Goal: Communication & Community: Answer question/provide support

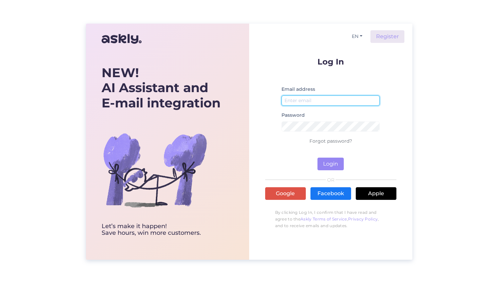
type input "[EMAIL_ADDRESS][DOMAIN_NAME]"
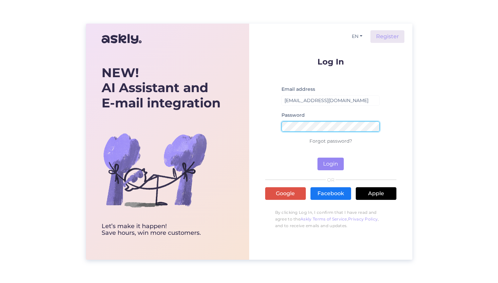
click at [330, 164] on button "Login" at bounding box center [330, 164] width 26 height 13
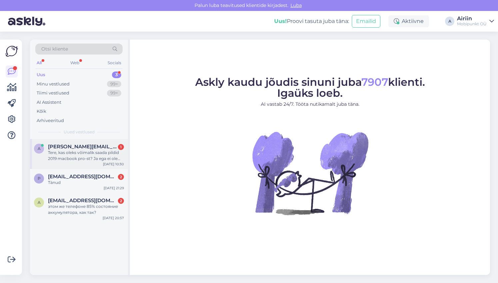
click at [88, 154] on div "Tere, kas oleks võimalik saada pildid 2019 macbook pro-st? Ja ega ei ole rohkem…" at bounding box center [86, 156] width 76 height 12
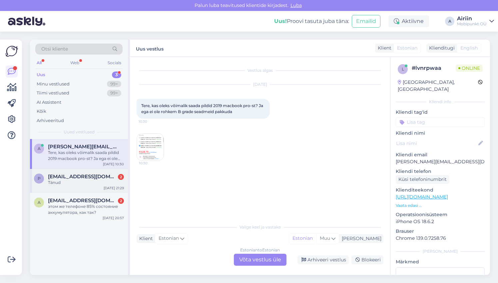
click at [77, 186] on div "p [EMAIL_ADDRESS][DOMAIN_NAME] 2 Tänud [DATE] 21:29" at bounding box center [79, 181] width 98 height 24
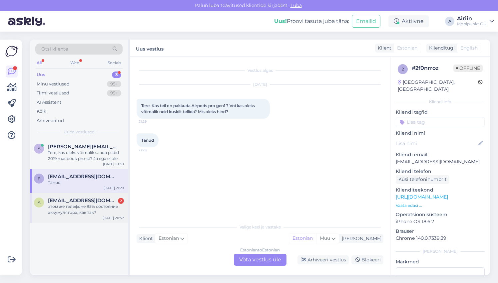
click at [66, 216] on div "a [EMAIL_ADDRESS][DOMAIN_NAME] 2 этом же телефоне 85% состояние аккумулятора, к…" at bounding box center [79, 208] width 98 height 30
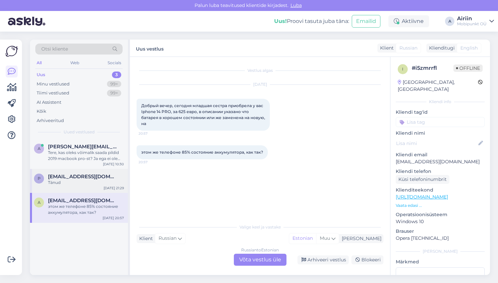
click at [81, 182] on div "Tänud" at bounding box center [86, 183] width 76 height 6
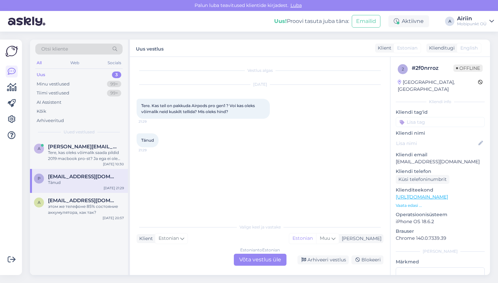
click at [243, 259] on div "Estonian to Estonian Võta vestlus üle" at bounding box center [260, 260] width 53 height 12
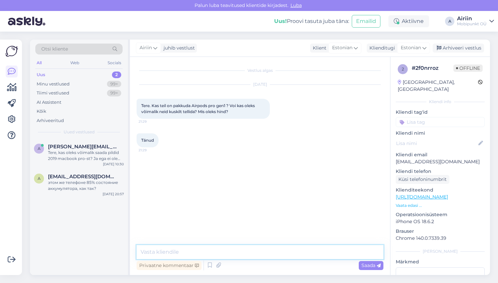
click at [242, 257] on textarea at bounding box center [259, 252] width 247 height 14
type textarea "Tere! Kahjuks mitte kuna seade on tootmisest [PERSON_NAME]."
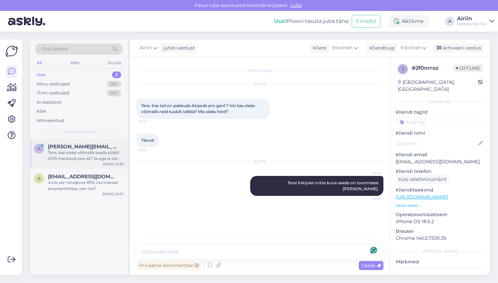
click at [99, 160] on div "Tere, kas oleks võimalik saada pildid 2019 macbook pro-st? Ja ega ei ole rohkem…" at bounding box center [86, 156] width 76 height 12
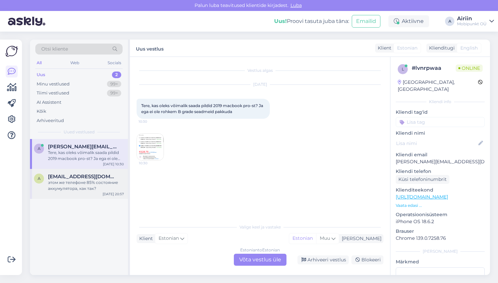
click at [95, 183] on div "этом же телефоне 85% состояние аккумулятора, как так?" at bounding box center [86, 186] width 76 height 12
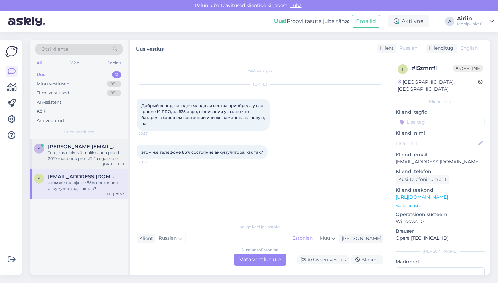
click at [95, 165] on div "a [PERSON_NAME][EMAIL_ADDRESS][DOMAIN_NAME] Tere, kas oleks võimalik saada pild…" at bounding box center [79, 154] width 98 height 30
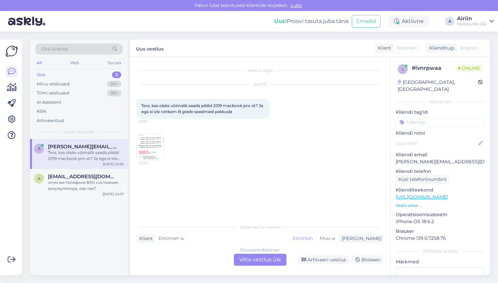
click at [147, 147] on img at bounding box center [150, 147] width 27 height 27
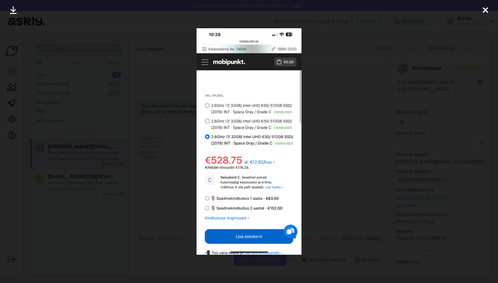
click at [382, 43] on div at bounding box center [249, 141] width 498 height 283
